Goal: Task Accomplishment & Management: Use online tool/utility

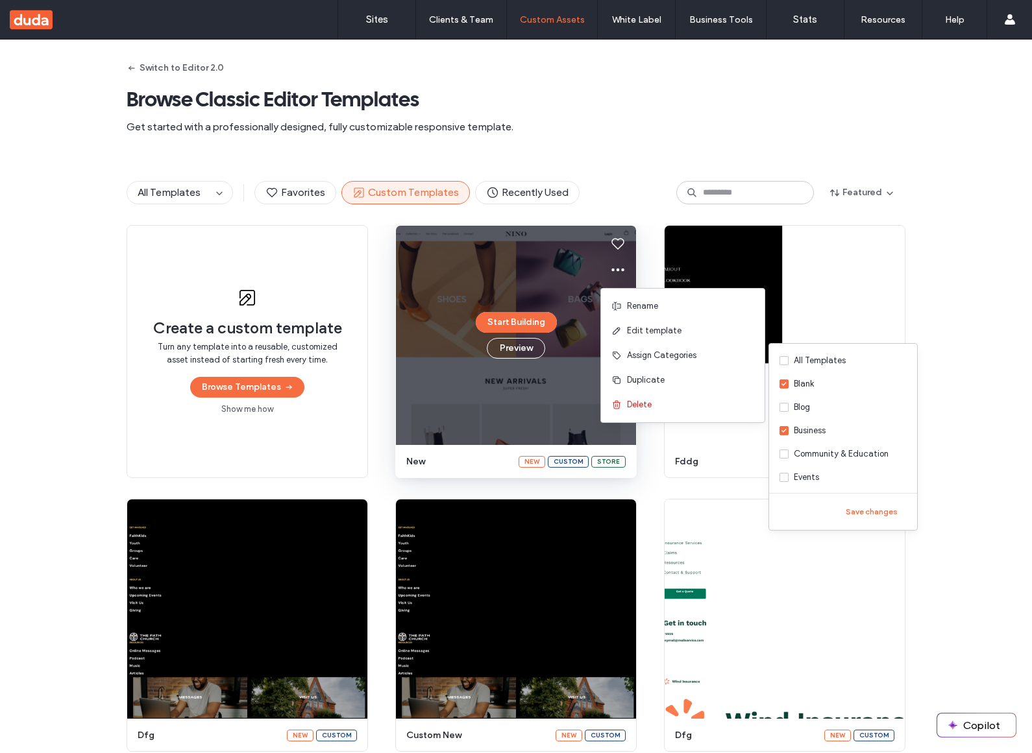
click at [984, 276] on div "Create a custom template Turn any template into a reusable, customized asset in…" at bounding box center [516, 488] width 1032 height 527
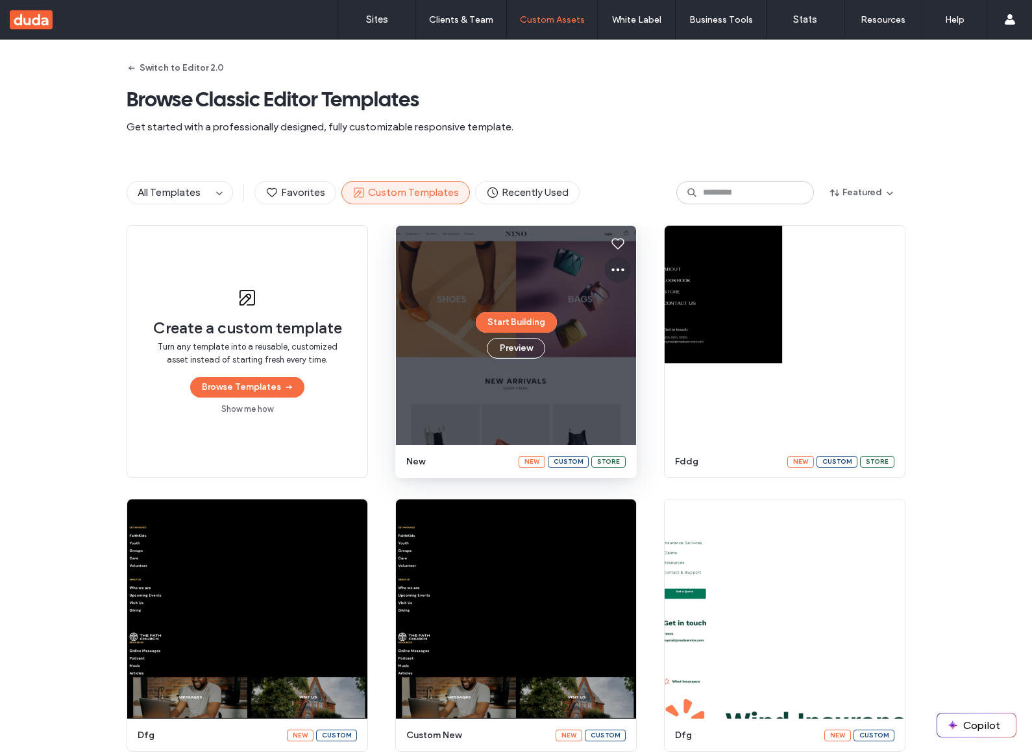
click at [610, 272] on icon at bounding box center [618, 270] width 16 height 16
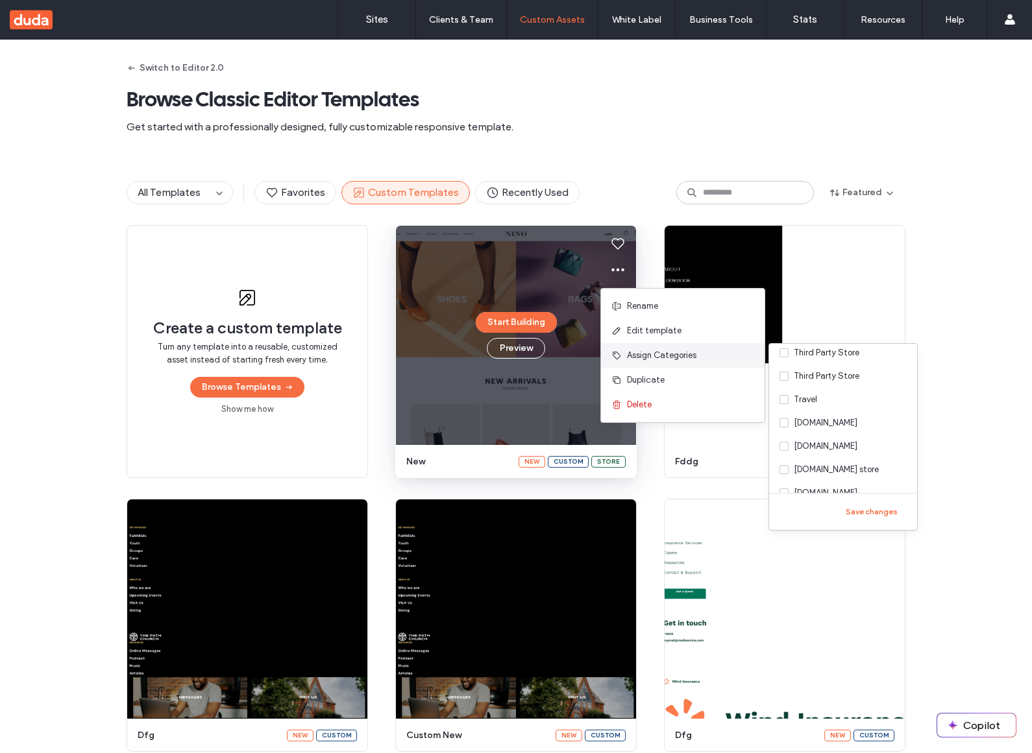
scroll to position [328, 0]
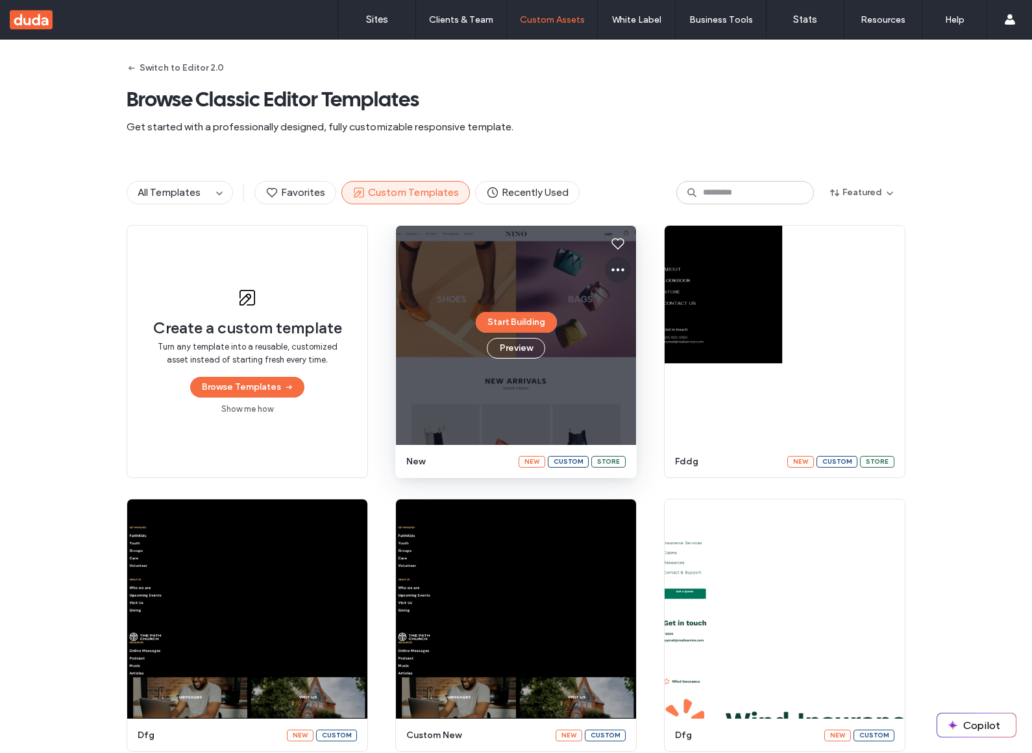
drag, startPoint x: 0, startPoint y: 0, endPoint x: 616, endPoint y: 276, distance: 674.9
click at [616, 276] on icon at bounding box center [618, 270] width 16 height 16
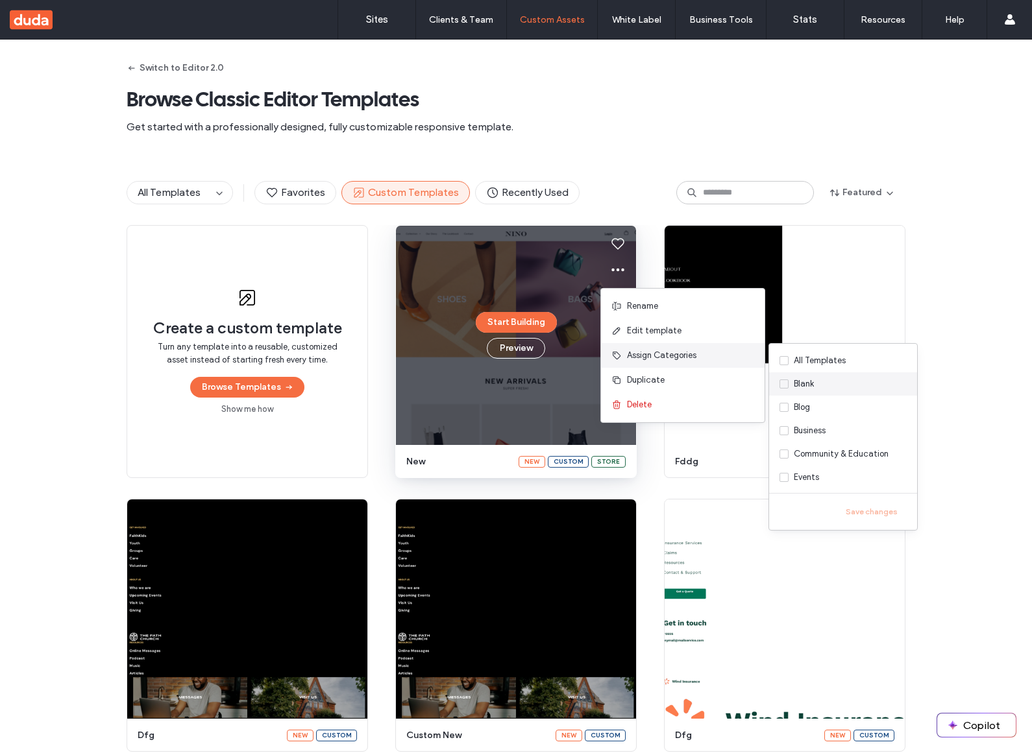
click at [795, 380] on div "Blank" at bounding box center [803, 384] width 20 height 13
click at [816, 428] on div "Business" at bounding box center [809, 430] width 32 height 13
click at [819, 428] on div "Business" at bounding box center [809, 430] width 32 height 13
click at [823, 387] on label "Blank" at bounding box center [843, 383] width 148 height 23
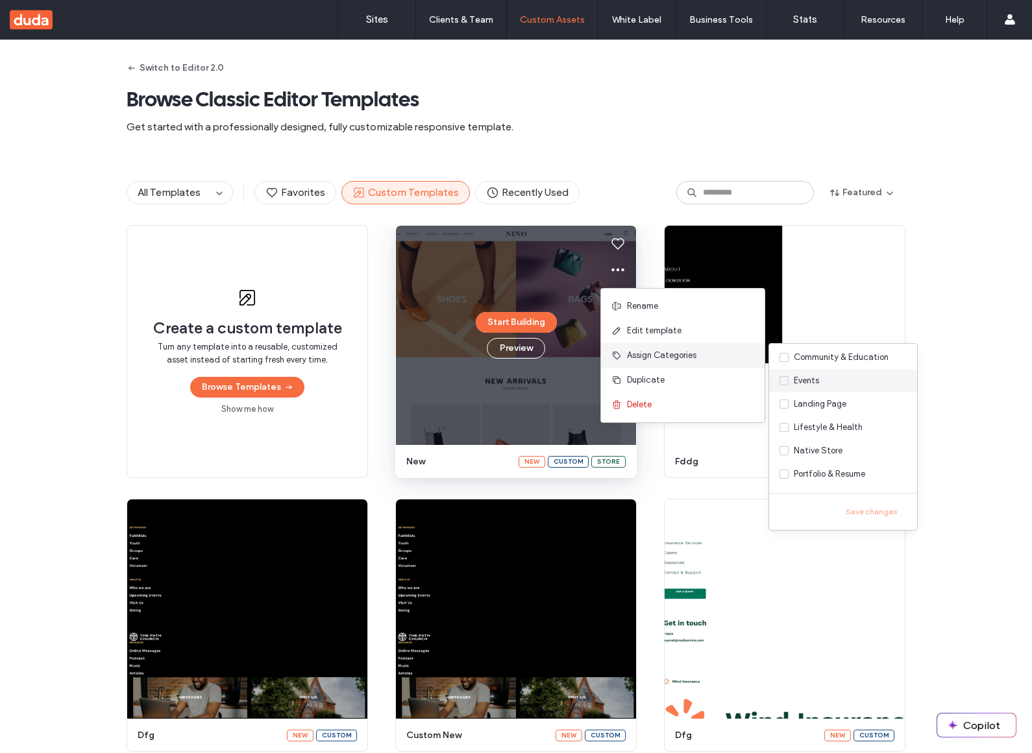
click at [840, 380] on label "Events" at bounding box center [843, 380] width 148 height 23
click at [843, 424] on div "Lifestyle & Health" at bounding box center [827, 427] width 69 height 13
click at [869, 519] on button "Save changes" at bounding box center [871, 512] width 70 height 16
click at [933, 367] on div "Create a custom template Turn any template into a reusable, customized asset in…" at bounding box center [516, 488] width 1032 height 527
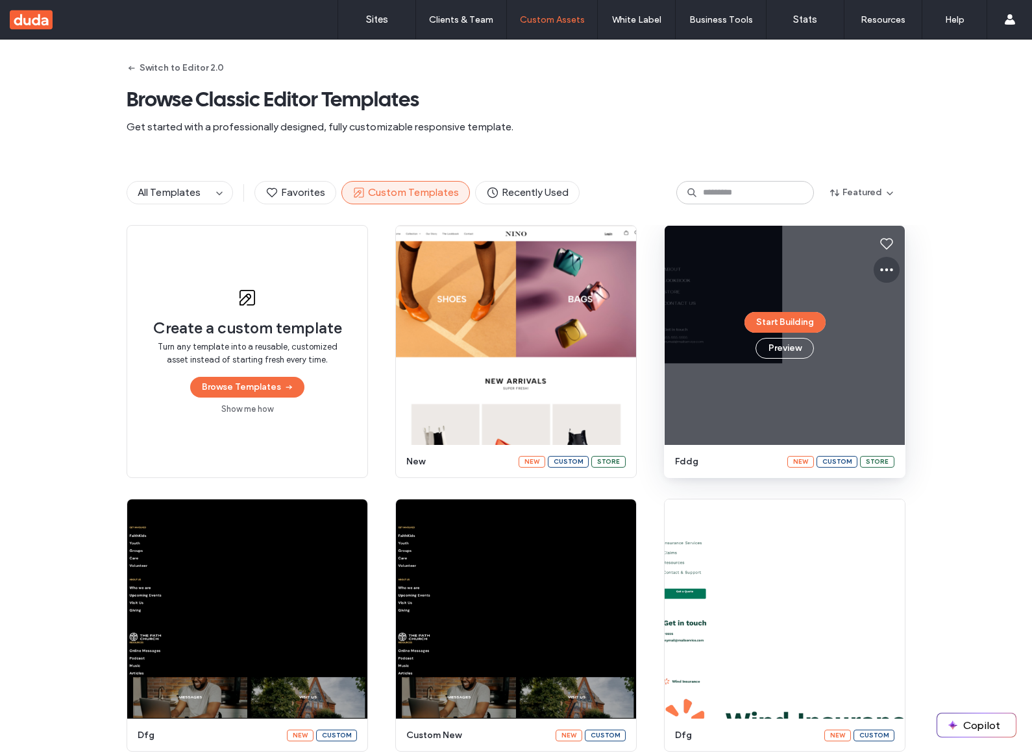
click at [878, 282] on span at bounding box center [886, 270] width 16 height 26
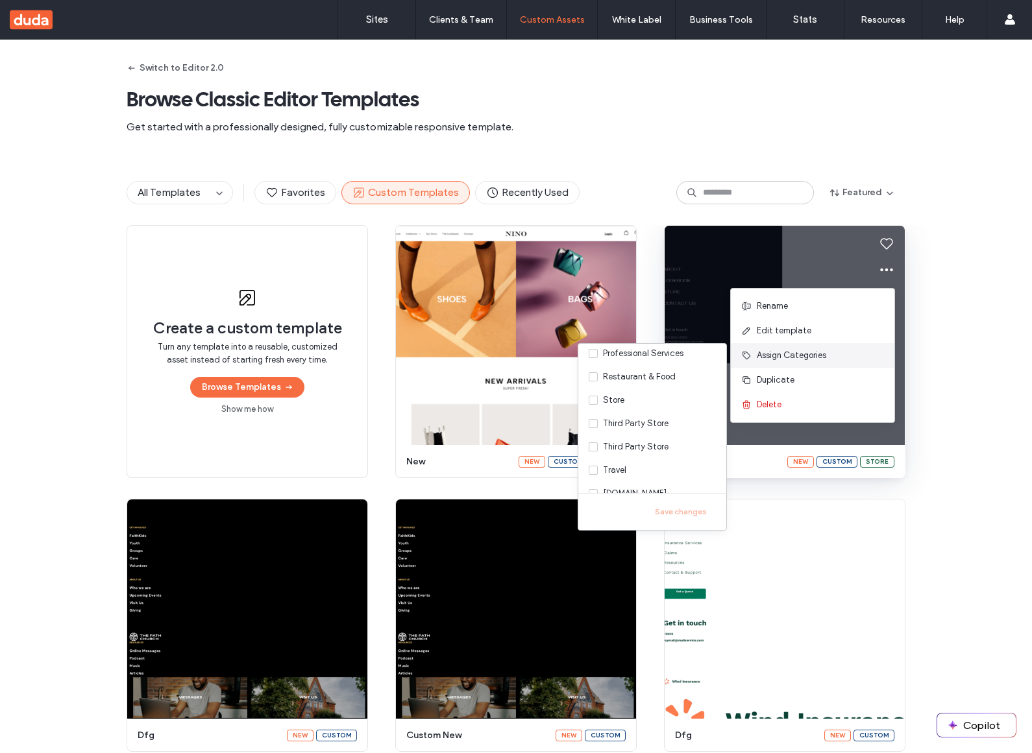
scroll to position [0, 0]
click at [946, 505] on div "Create a custom template Turn any template into a reusable, customized asset in…" at bounding box center [516, 488] width 1032 height 527
